Goal: Task Accomplishment & Management: Manage account settings

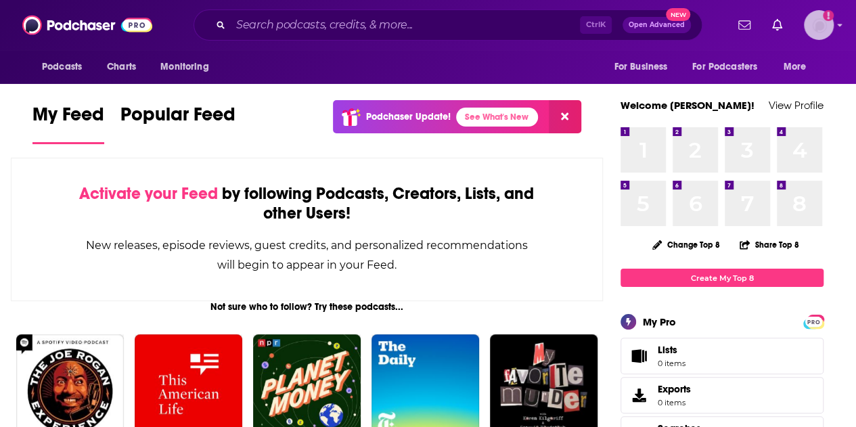
click at [834, 35] on div "Logged in as maddieFHTGI" at bounding box center [819, 25] width 30 height 30
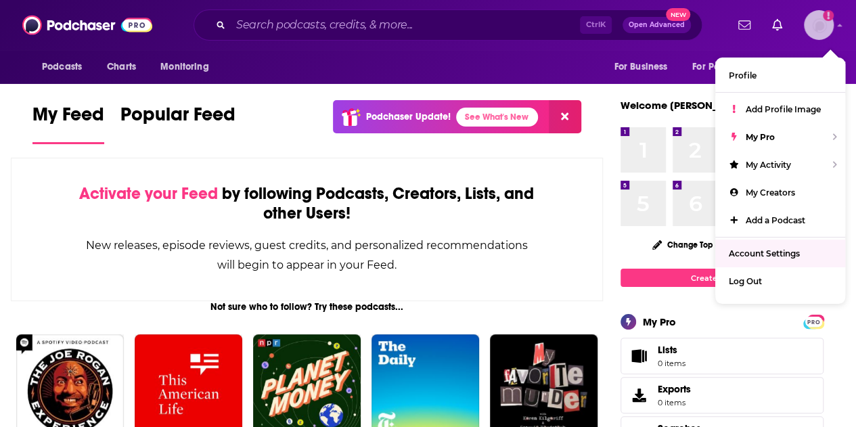
click at [777, 251] on span "Account Settings" at bounding box center [764, 253] width 71 height 10
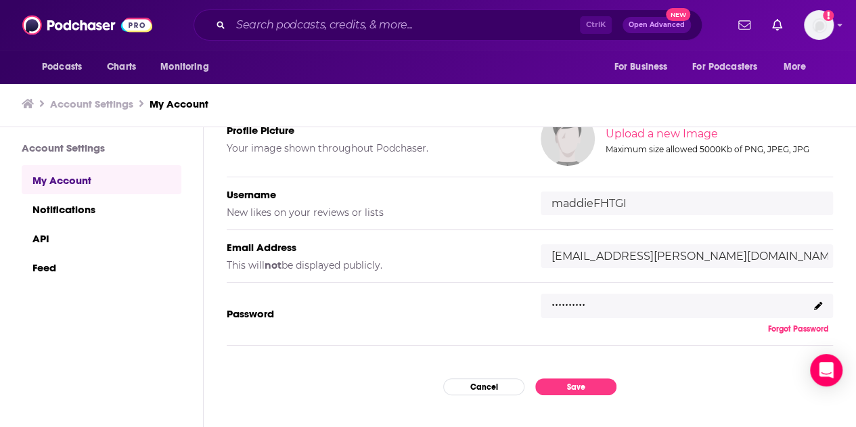
scroll to position [135, 0]
click at [600, 255] on input "[EMAIL_ADDRESS][PERSON_NAME][DOMAIN_NAME]" at bounding box center [687, 255] width 292 height 24
drag, startPoint x: 632, startPoint y: 251, endPoint x: 836, endPoint y: 228, distance: 205.0
click at [836, 228] on div "My Account Credentials Profile Picture Your image shown throughout Podchaser. U…" at bounding box center [530, 277] width 652 height 300
type input "[EMAIL_ADDRESS][PERSON_NAME][DOMAIN_NAME]"
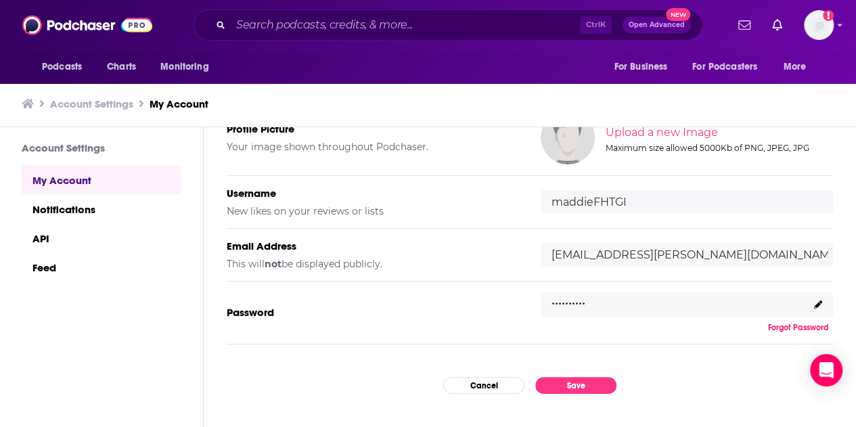
click at [592, 373] on div "My Account Credentials Profile Picture Your image shown throughout Podchaser. U…" at bounding box center [530, 277] width 652 height 300
click at [577, 386] on button "Save" at bounding box center [575, 385] width 81 height 17
click at [578, 386] on button "Save" at bounding box center [575, 385] width 81 height 17
